Goal: Information Seeking & Learning: Learn about a topic

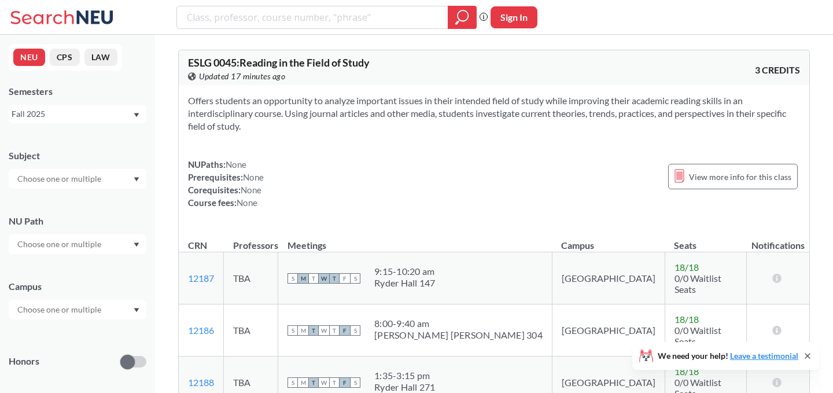
click at [79, 116] on div "Fall 2025" at bounding box center [72, 114] width 121 height 13
click at [63, 173] on span "Summer 2 2025" at bounding box center [44, 171] width 59 height 13
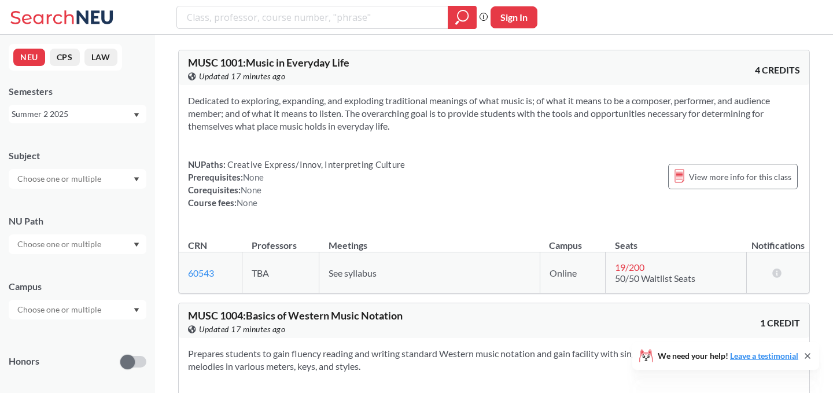
click at [63, 178] on input "text" at bounding box center [60, 179] width 97 height 14
type input "me"
click at [62, 205] on p "Mechanical Engineering" at bounding box center [80, 211] width 131 height 12
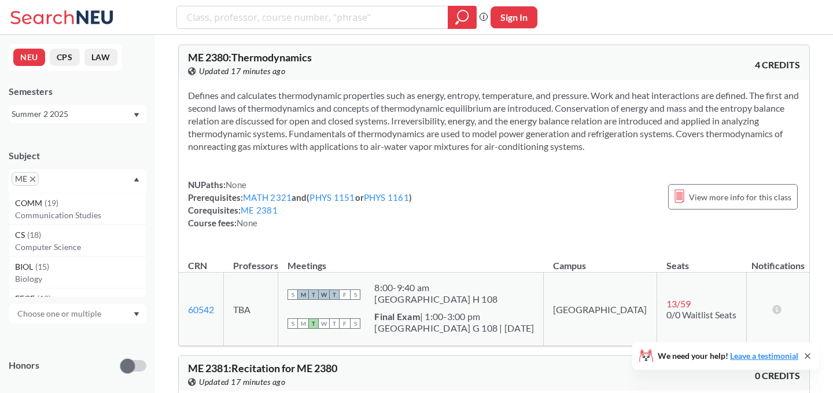
scroll to position [58, 0]
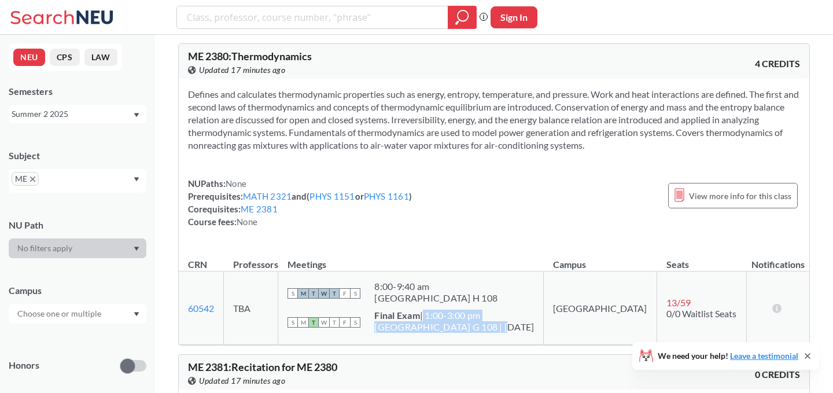
drag, startPoint x: 468, startPoint y: 316, endPoint x: 536, endPoint y: 331, distance: 68.8
click at [533, 331] on span "Final Exam | 1:00-3:00 pm [GEOGRAPHIC_DATA] G 108 | [DATE]" at bounding box center [454, 320] width 160 height 23
click at [536, 331] on td "S M T W T F S 8:00 - 9:40 am [GEOGRAPHIC_DATA] H 108 S M T W T F S Final Exam |…" at bounding box center [410, 307] width 265 height 73
drag, startPoint x: 502, startPoint y: 316, endPoint x: 535, endPoint y: 326, distance: 34.4
click at [534, 326] on span "Final Exam | 1:00-3:00 pm [GEOGRAPHIC_DATA] G 108 | [DATE]" at bounding box center [454, 320] width 160 height 23
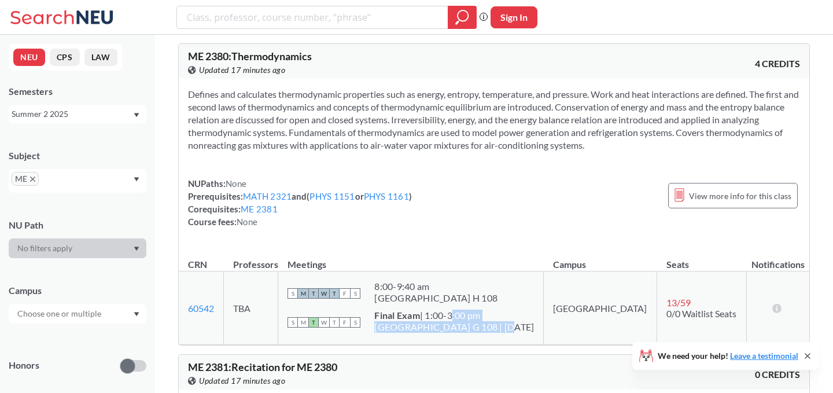
click at [505, 323] on div "[GEOGRAPHIC_DATA] G 108 | [DATE]" at bounding box center [454, 327] width 160 height 12
click at [602, 177] on div "NUPaths: None Prerequisites: MATH 2321 and ( PHYS 1151 or PHYS 1161 ) Corequisi…" at bounding box center [494, 202] width 612 height 51
